Goal: Find specific page/section: Find specific page/section

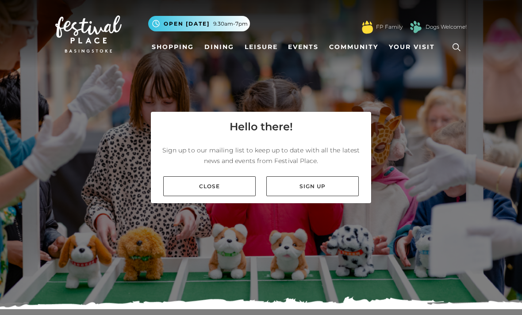
click at [243, 196] on link "Close" at bounding box center [209, 186] width 92 height 20
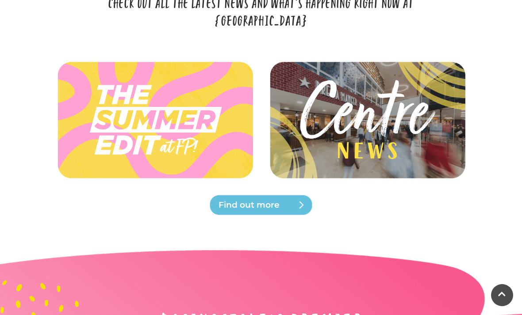
scroll to position [1091, 0]
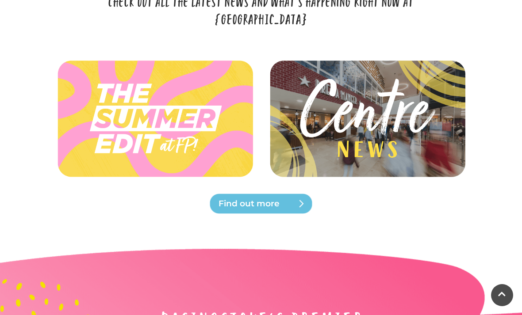
click at [392, 137] on img at bounding box center [366, 118] width 199 height 89
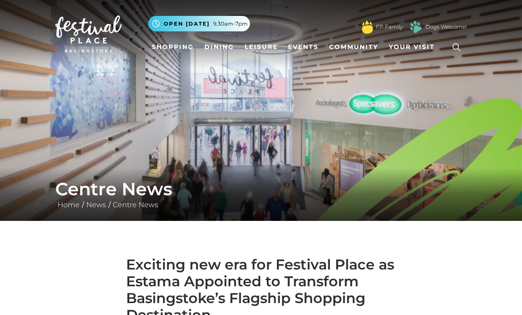
click at [389, 123] on img at bounding box center [261, 110] width 522 height 221
click at [224, 48] on link "Dining" at bounding box center [219, 47] width 37 height 16
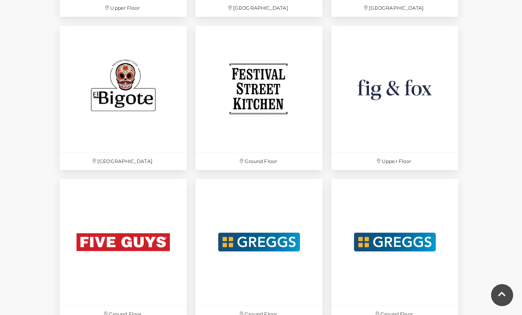
scroll to position [1329, 0]
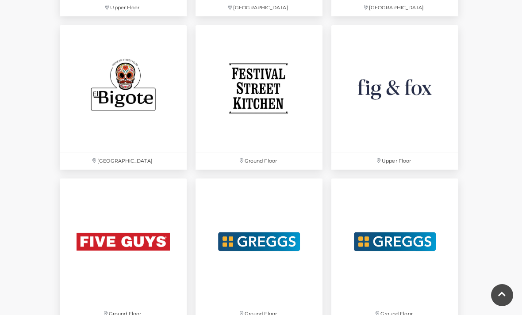
click at [411, 96] on img at bounding box center [394, 88] width 127 height 127
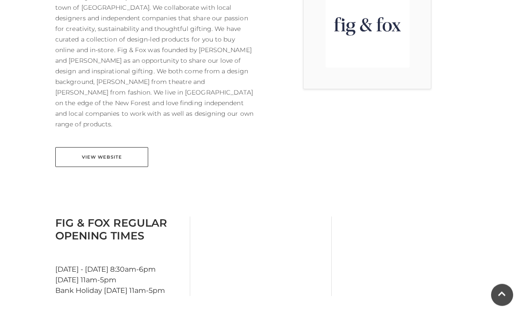
scroll to position [296, 0]
click at [134, 149] on link "View Website" at bounding box center [101, 157] width 93 height 20
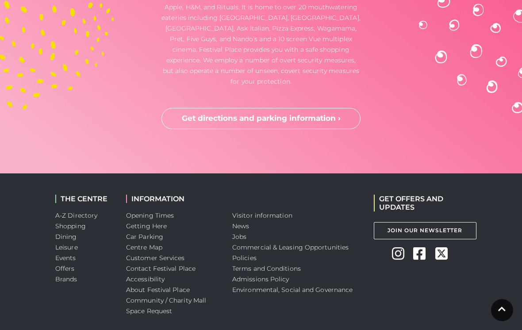
scroll to position [1498, 0]
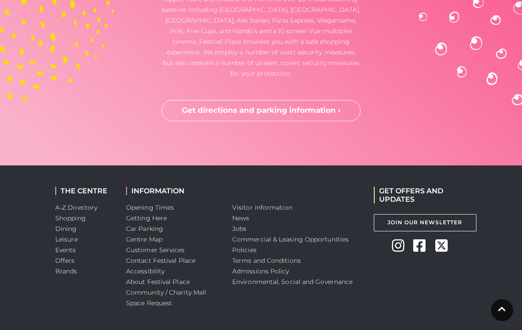
click at [95, 203] on link "A-Z Directory" at bounding box center [76, 207] width 42 height 8
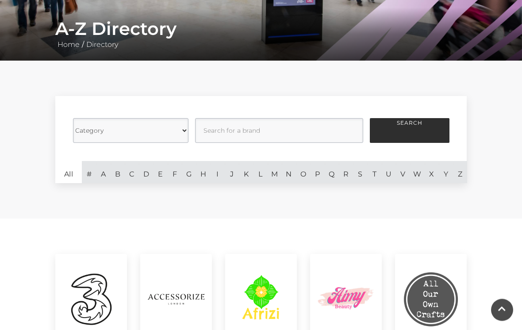
click at [187, 132] on select "Category Cafes Restaurants Fashion Services Technology Homeware Gifts, Statione…" at bounding box center [130, 130] width 115 height 25
select select "20837"
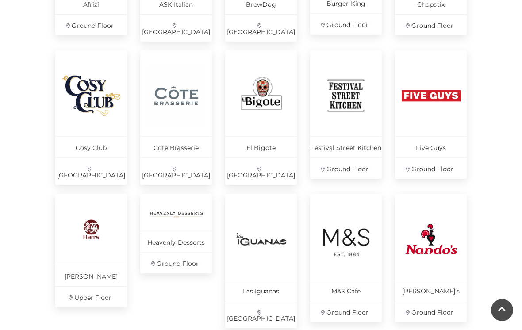
scroll to position [508, 0]
click at [93, 219] on img at bounding box center [91, 231] width 59 height 44
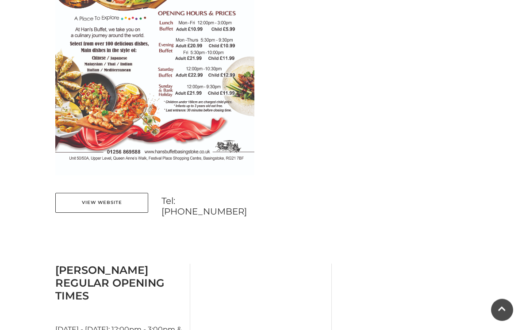
scroll to position [567, 0]
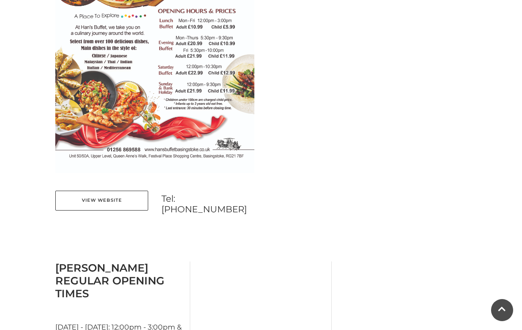
click at [128, 202] on link "View Website" at bounding box center [101, 201] width 93 height 20
